Goal: Task Accomplishment & Management: Complete application form

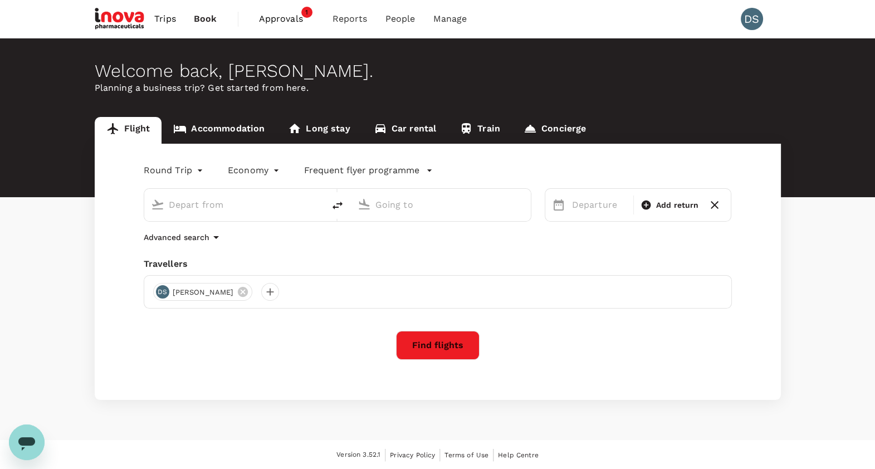
type input "roundtrip"
type input "Sydney Kingsford Smith Airport (SYD)"
type input "Melbourne (MEL)"
click at [285, 14] on span "Approvals" at bounding box center [287, 18] width 56 height 13
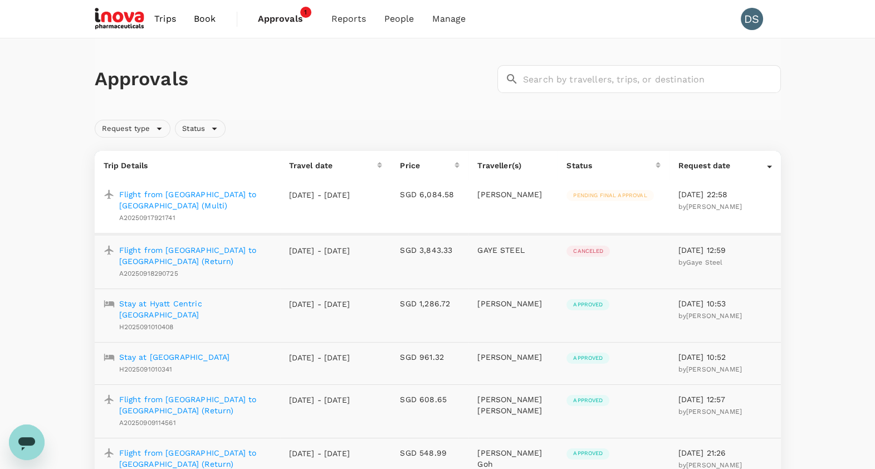
click at [194, 195] on p "Flight from Singapore to Dubai (Multi)" at bounding box center [195, 200] width 152 height 22
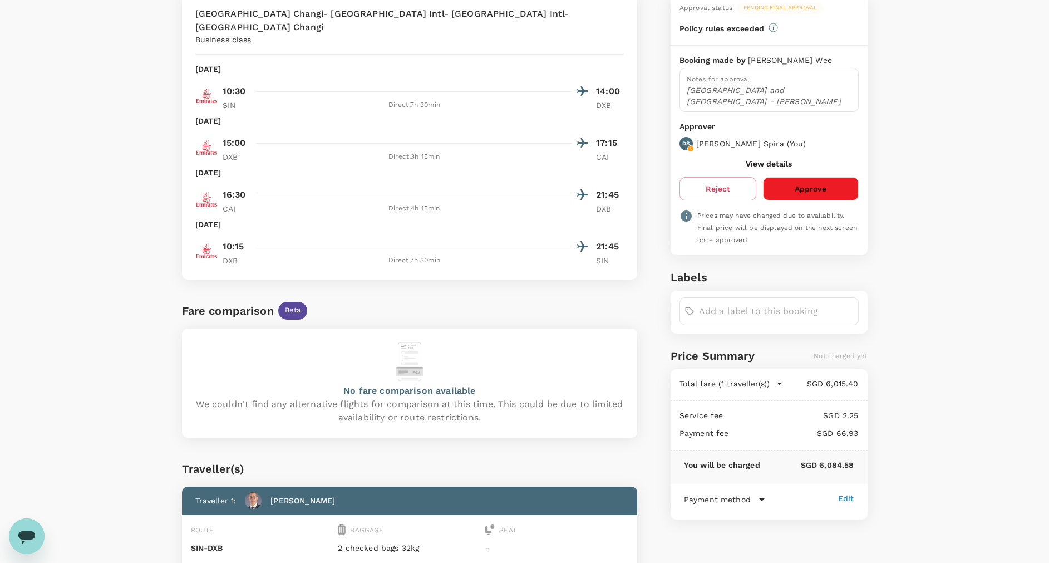
scroll to position [84, 0]
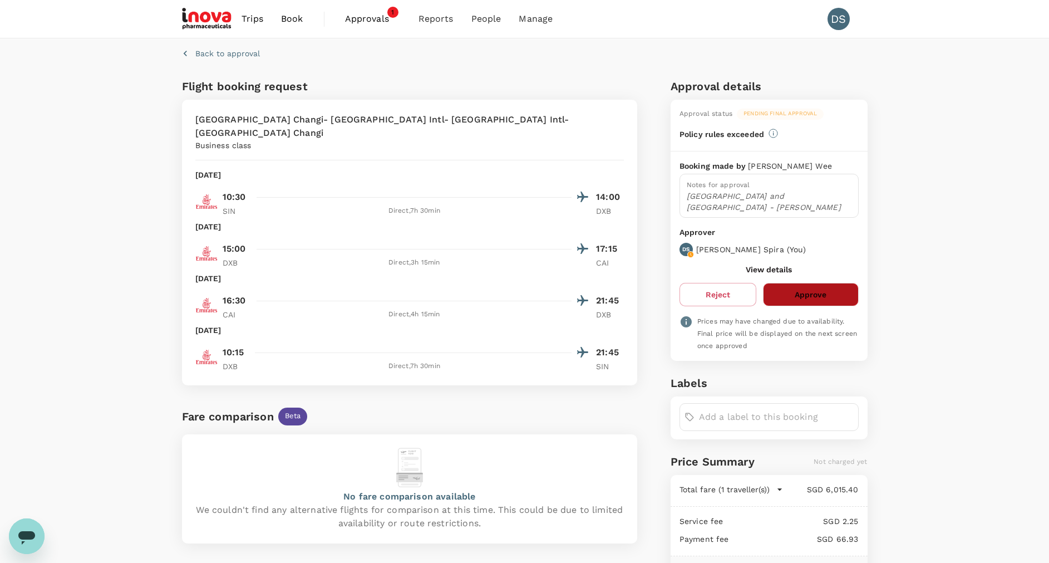
click at [845, 284] on button "Approve" at bounding box center [810, 294] width 95 height 23
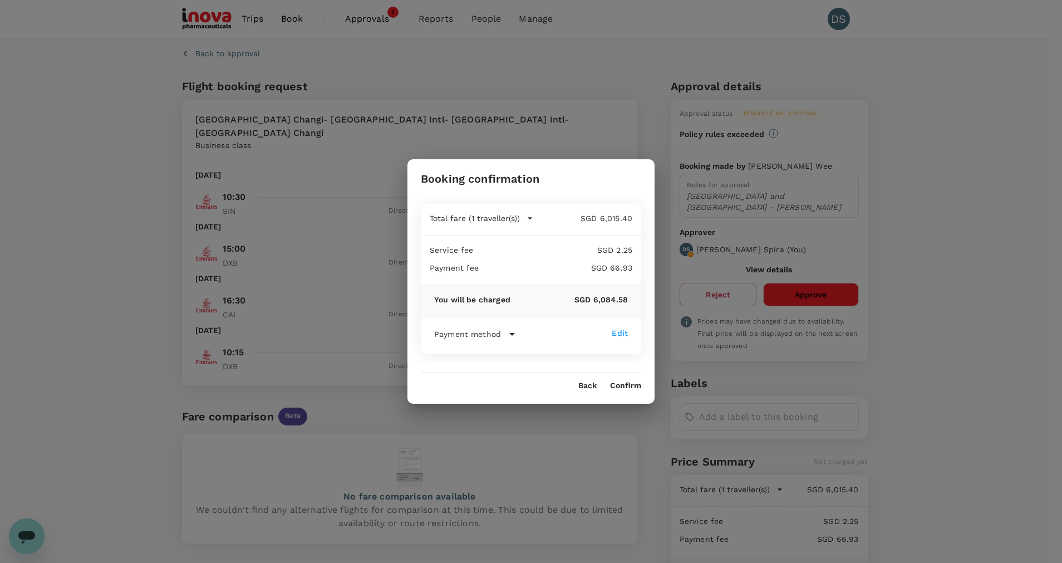
click at [633, 385] on button "Confirm" at bounding box center [625, 385] width 31 height 9
